Goal: Find specific page/section: Find specific page/section

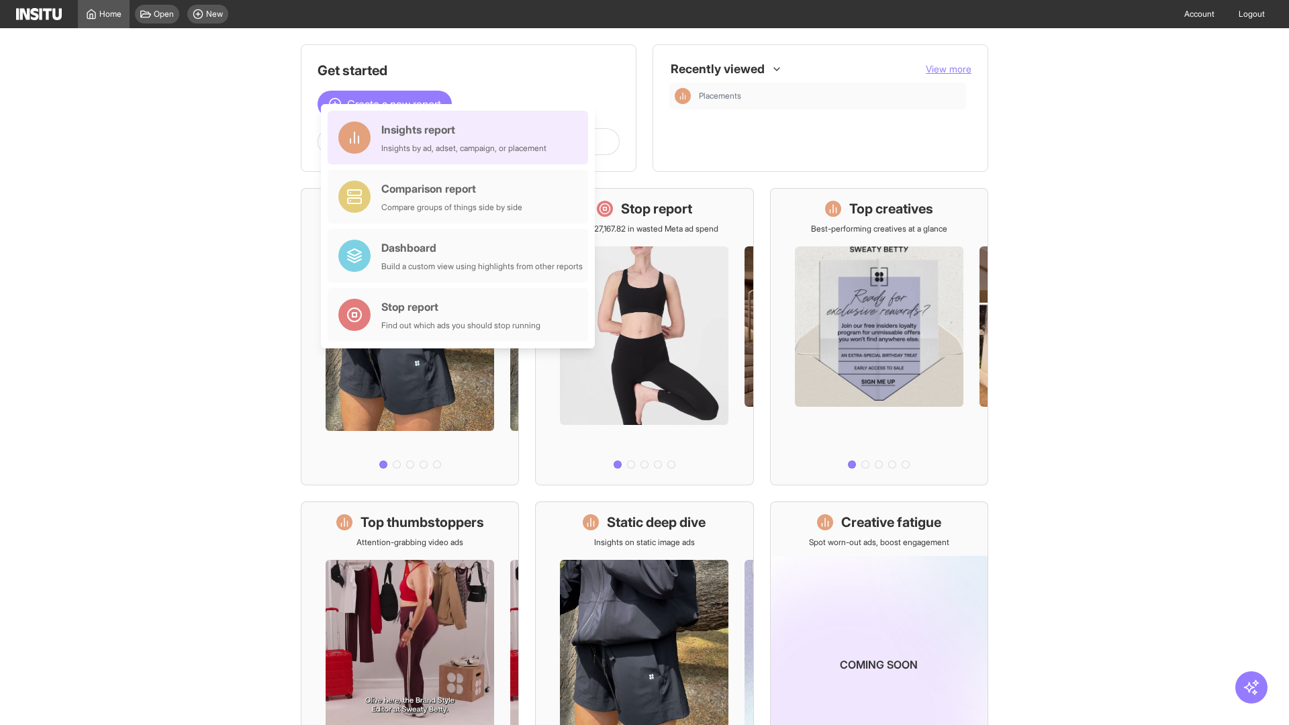
click at [461, 138] on div "Insights report Insights by ad, adset, campaign, or placement" at bounding box center [463, 138] width 165 height 32
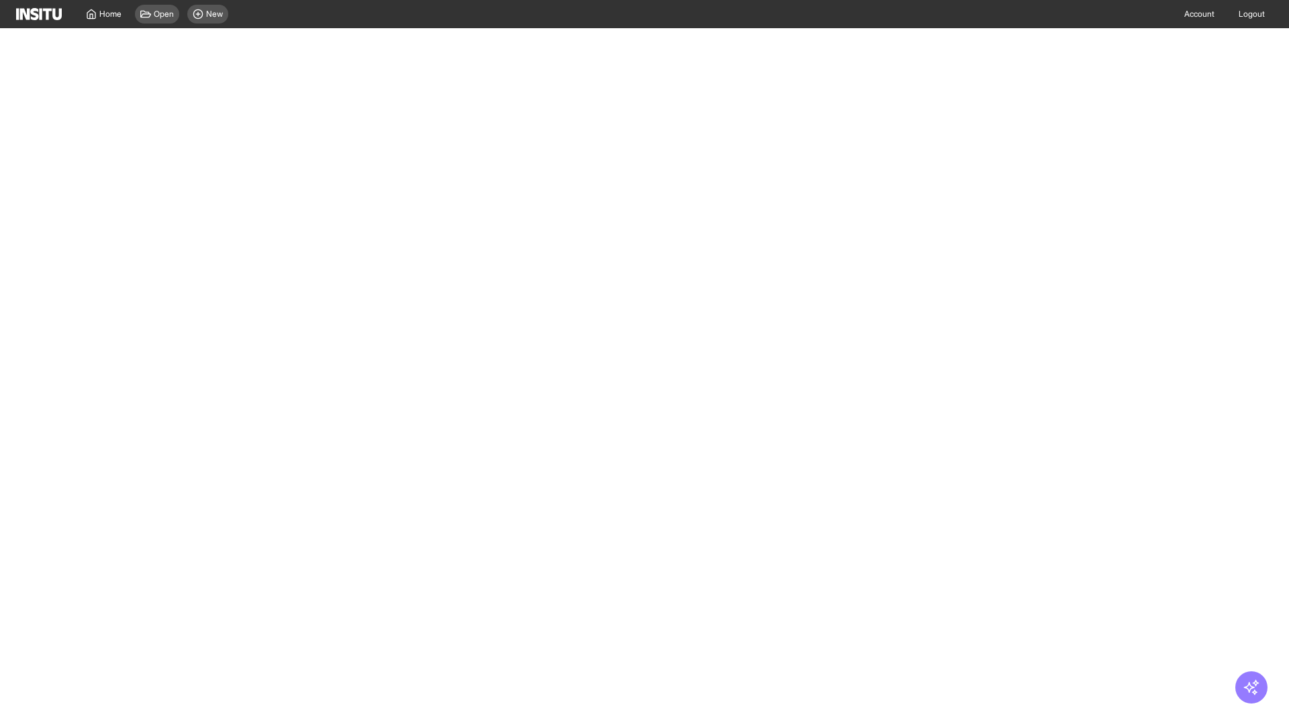
select select "**"
